Goal: Task Accomplishment & Management: Use online tool/utility

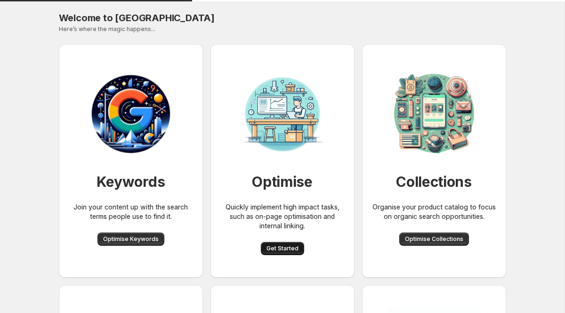
click at [286, 249] on span "Get Started" at bounding box center [283, 249] width 32 height 8
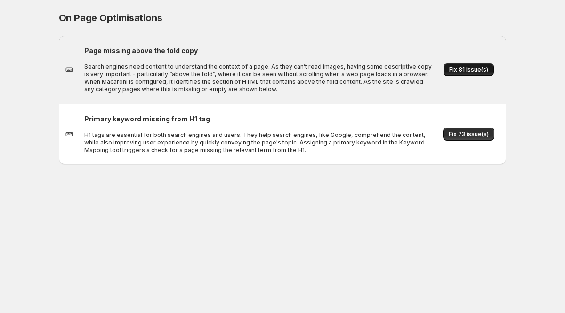
click at [456, 72] on span "Fix 81 issue(s)" at bounding box center [469, 70] width 39 height 8
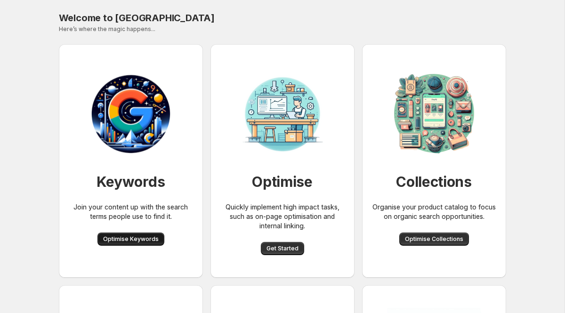
click at [128, 239] on span "Optimise Keywords" at bounding box center [131, 240] width 56 height 8
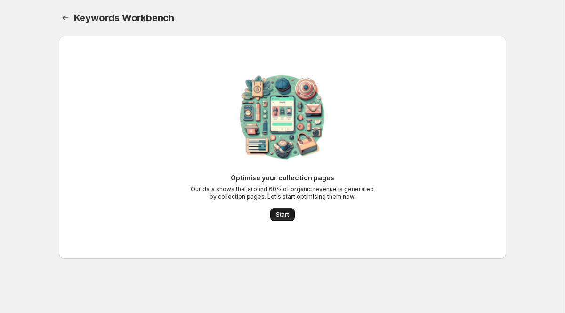
click at [285, 212] on span "Start" at bounding box center [282, 215] width 13 height 8
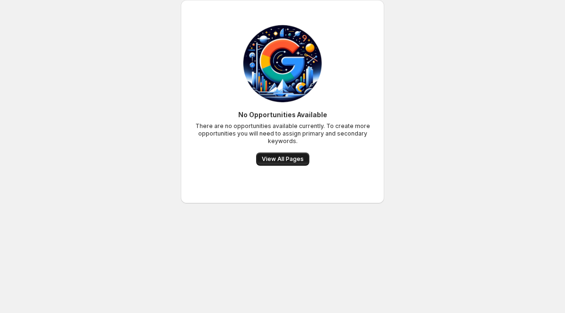
click at [292, 162] on span "View All Pages" at bounding box center [283, 160] width 42 height 8
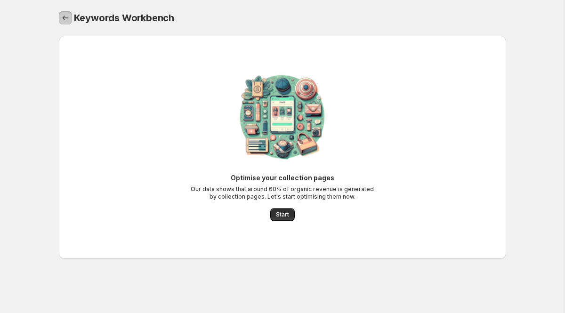
click at [59, 18] on link "Home" at bounding box center [65, 17] width 13 height 13
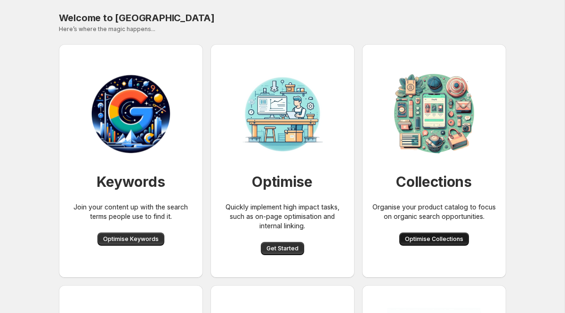
click at [433, 238] on span "Optimise Collections" at bounding box center [434, 240] width 58 height 8
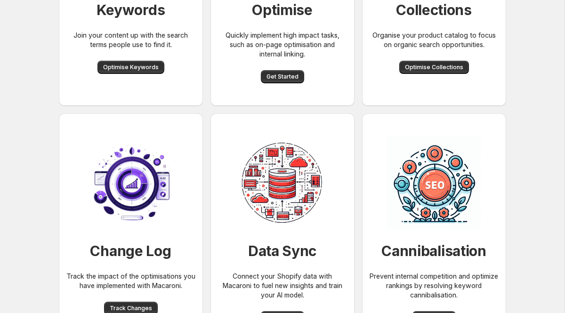
scroll to position [206, 0]
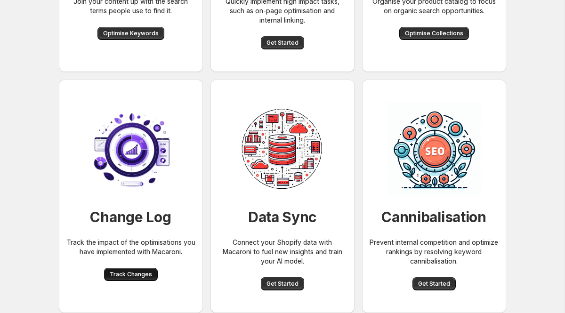
click at [120, 268] on button "Track Changes" at bounding box center [131, 274] width 54 height 13
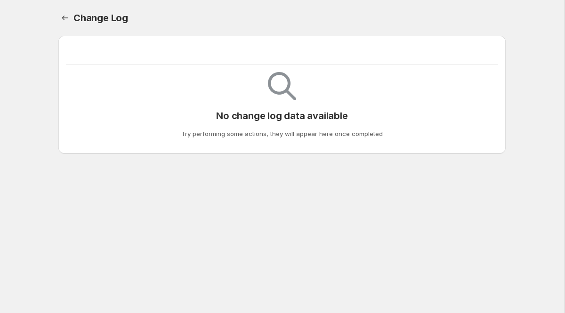
scroll to position [206, 0]
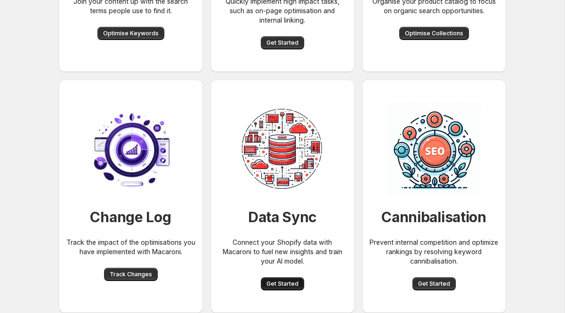
click at [272, 282] on span "Get Started" at bounding box center [283, 284] width 32 height 8
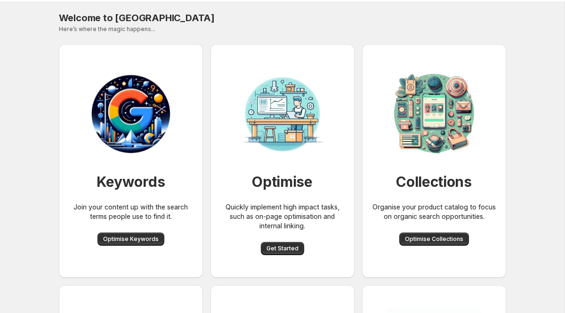
scroll to position [206, 0]
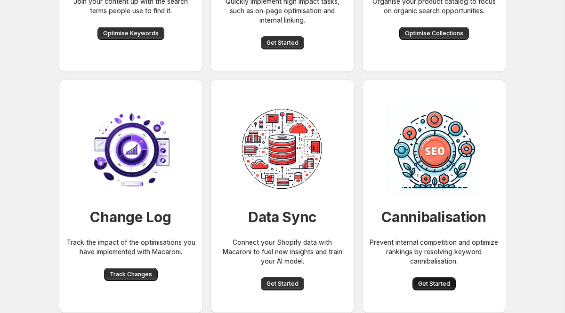
click at [452, 282] on button "Get Started" at bounding box center [434, 284] width 43 height 13
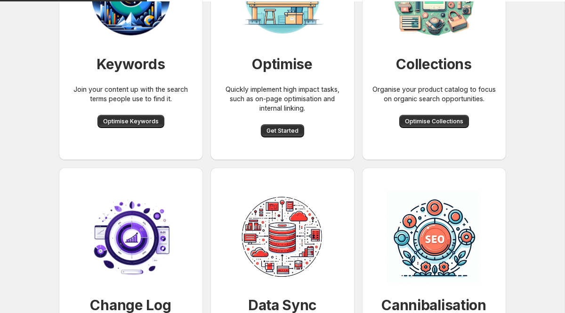
scroll to position [17, 0]
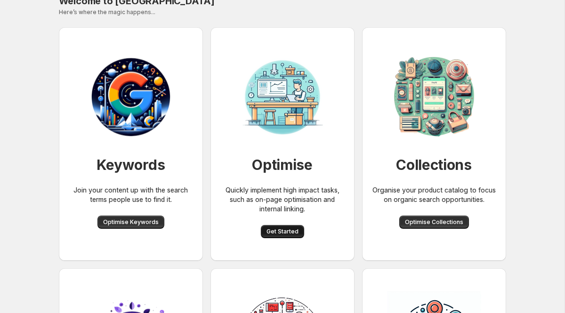
click at [283, 233] on span "Get Started" at bounding box center [283, 232] width 32 height 8
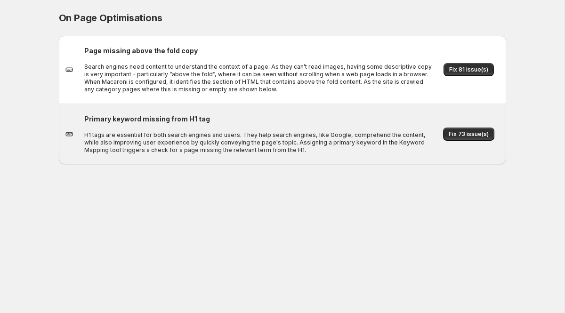
click at [263, 135] on p "H1 tags are essential for both search engines and users. They help search engin…" at bounding box center [259, 142] width 350 height 23
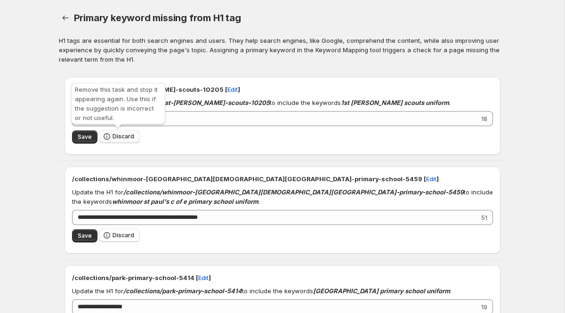
click at [116, 139] on span "Discard" at bounding box center [124, 137] width 22 height 8
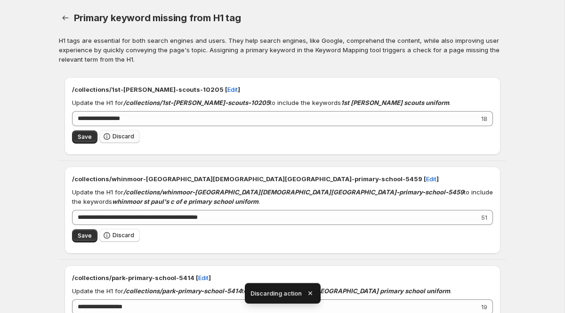
click at [116, 225] on div "Save Discard" at bounding box center [282, 235] width 421 height 21
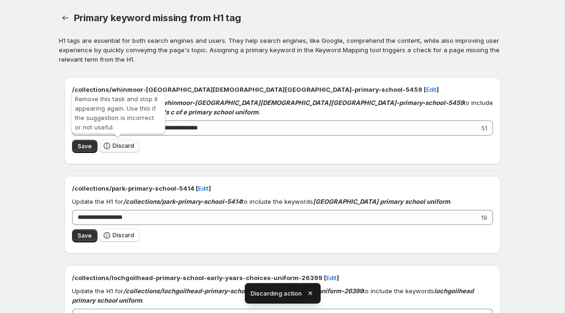
click at [116, 145] on span "Discard" at bounding box center [124, 146] width 22 height 8
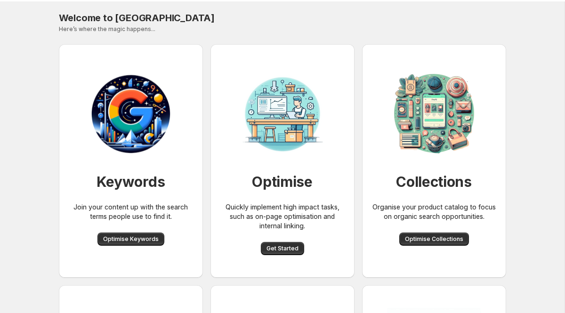
scroll to position [17, 0]
